Goal: Task Accomplishment & Management: Manage account settings

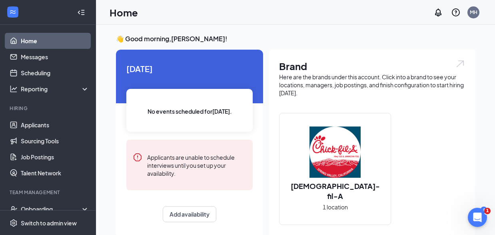
click at [29, 44] on link "Home" at bounding box center [55, 41] width 68 height 16
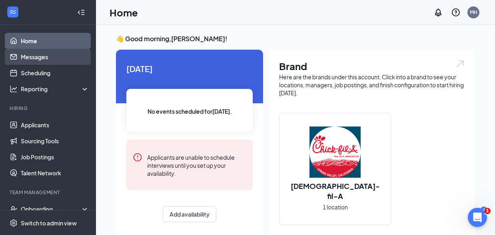
click at [29, 59] on link "Messages" at bounding box center [55, 57] width 68 height 16
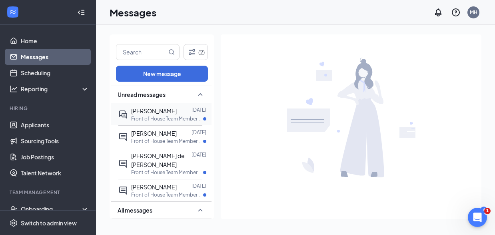
click at [155, 120] on p "Front of House Team Member at Hwy 125 & Jamacha" at bounding box center [167, 118] width 72 height 7
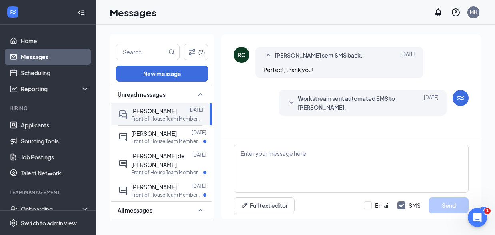
scroll to position [58, 0]
click at [292, 102] on icon "SmallChevronDown" at bounding box center [292, 101] width 4 height 2
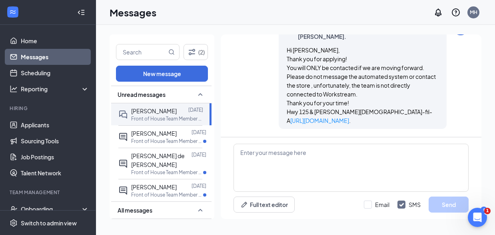
scroll to position [0, 0]
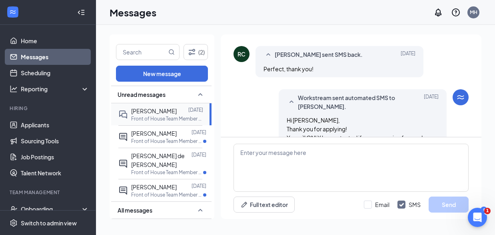
click at [153, 110] on span "[PERSON_NAME]" at bounding box center [154, 110] width 46 height 7
click at [40, 127] on link "Applicants" at bounding box center [55, 125] width 68 height 16
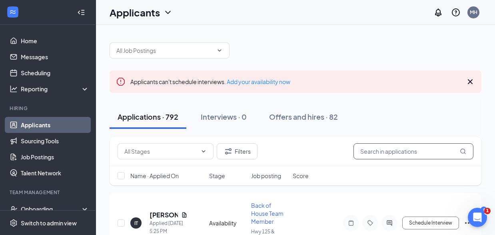
click at [371, 151] on input "text" at bounding box center [414, 151] width 120 height 16
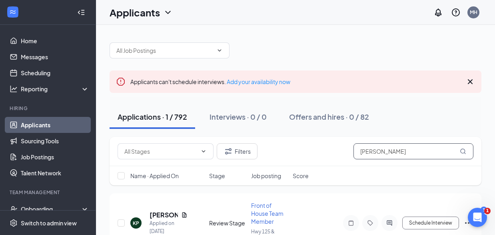
type input "[PERSON_NAME]"
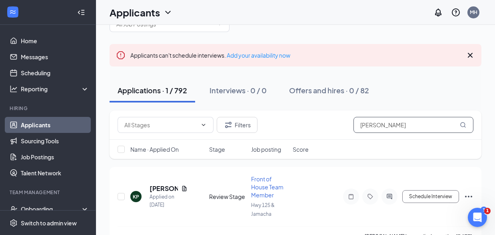
scroll to position [46, 0]
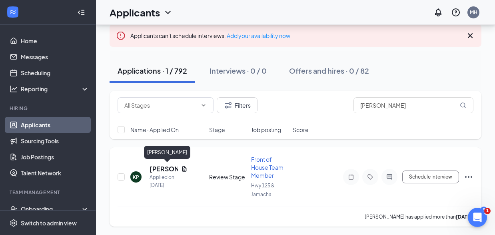
click at [157, 168] on h5 "[PERSON_NAME]" at bounding box center [164, 168] width 28 height 9
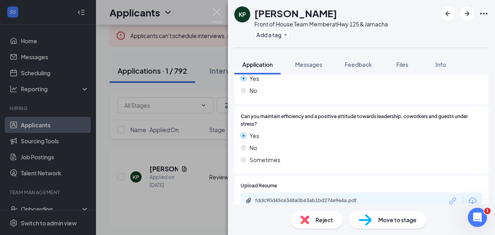
scroll to position [360, 0]
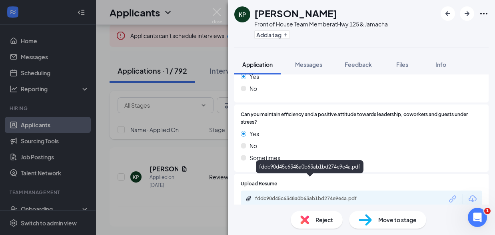
click at [287, 195] on div "fddc90d45c6348a0b63ab1bd274e9e4a.pdf" at bounding box center [311, 198] width 112 height 6
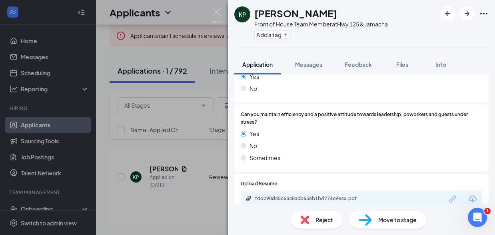
click at [383, 222] on span "Move to stage" at bounding box center [397, 219] width 38 height 9
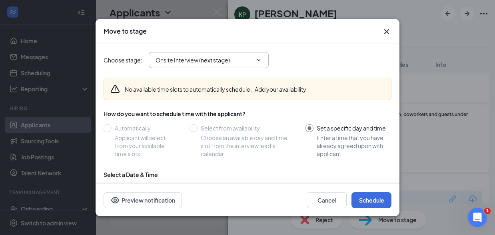
click at [261, 58] on icon "ChevronDown" at bounding box center [259, 60] width 6 height 6
click at [258, 60] on icon "ChevronDown" at bounding box center [259, 60] width 4 height 2
click at [232, 58] on input "Onsite Interview (next stage)" at bounding box center [204, 60] width 97 height 9
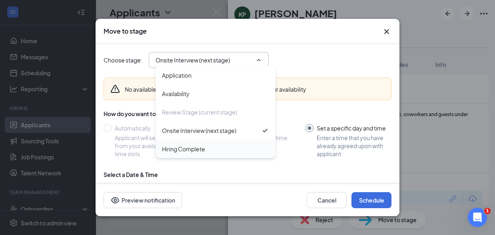
click at [204, 152] on div "Hiring Complete" at bounding box center [183, 148] width 43 height 9
type input "Hiring Complete"
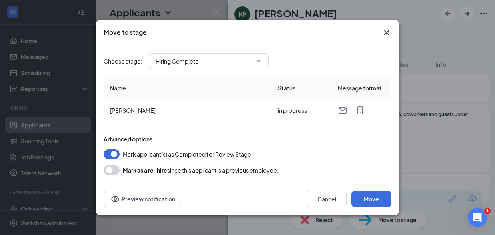
click at [114, 154] on button "button" at bounding box center [112, 154] width 16 height 10
click at [110, 170] on button "button" at bounding box center [112, 170] width 16 height 10
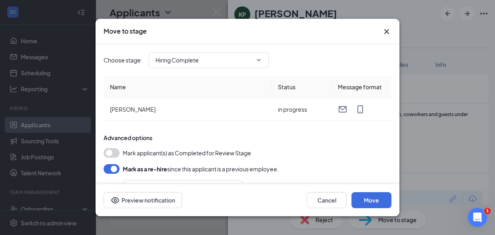
click at [115, 168] on button "button" at bounding box center [112, 169] width 16 height 10
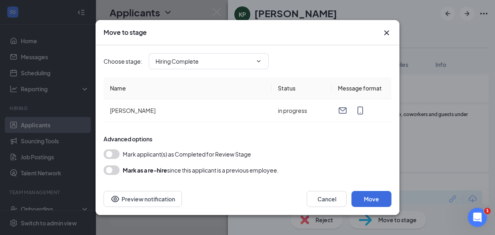
click at [110, 168] on button "button" at bounding box center [112, 170] width 16 height 10
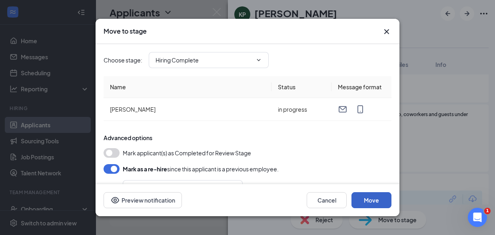
click at [376, 200] on button "Move" at bounding box center [372, 200] width 40 height 16
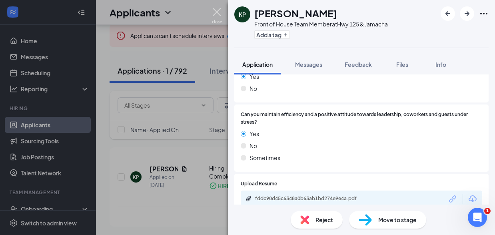
click at [213, 11] on img at bounding box center [217, 16] width 10 height 16
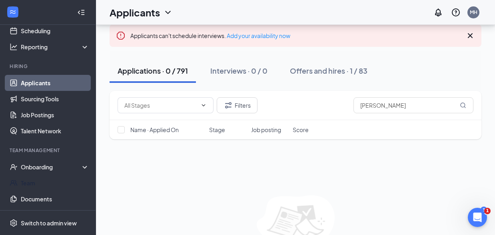
scroll to position [58, 0]
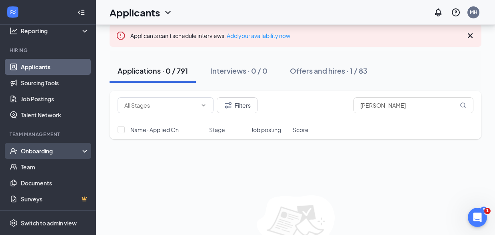
click at [49, 148] on div "Onboarding" at bounding box center [52, 151] width 62 height 8
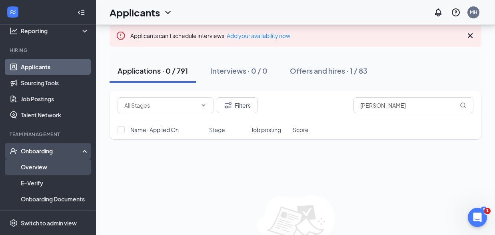
click at [42, 167] on link "Overview" at bounding box center [55, 167] width 68 height 16
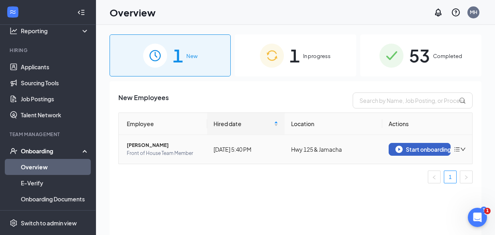
click at [410, 150] on div "Start onboarding" at bounding box center [420, 149] width 48 height 7
